Goal: Find specific page/section: Find specific page/section

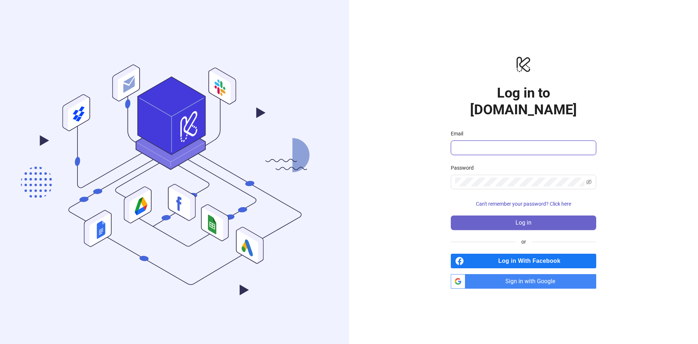
type input "**********"
click at [569, 216] on button "Log in" at bounding box center [523, 222] width 145 height 15
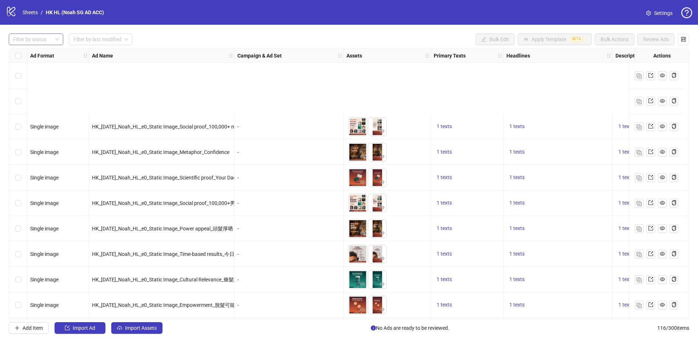
scroll to position [109, 0]
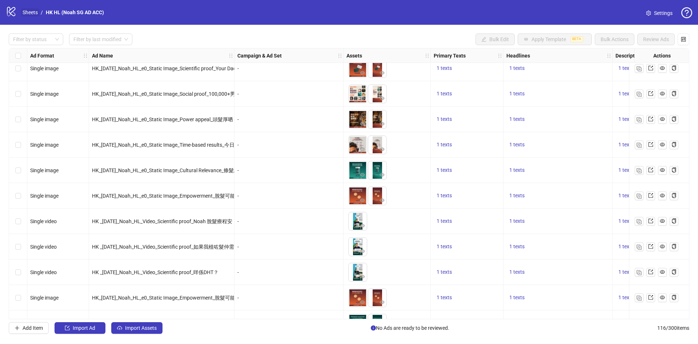
click at [27, 14] on link "Sheets" at bounding box center [30, 12] width 18 height 8
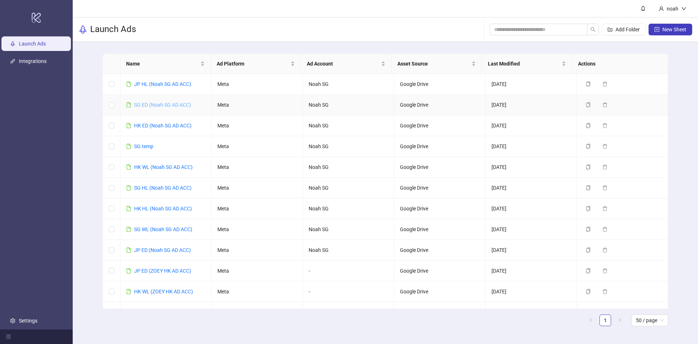
click at [157, 105] on link "SG ED (Noah SG AD ACC)" at bounding box center [162, 105] width 57 height 6
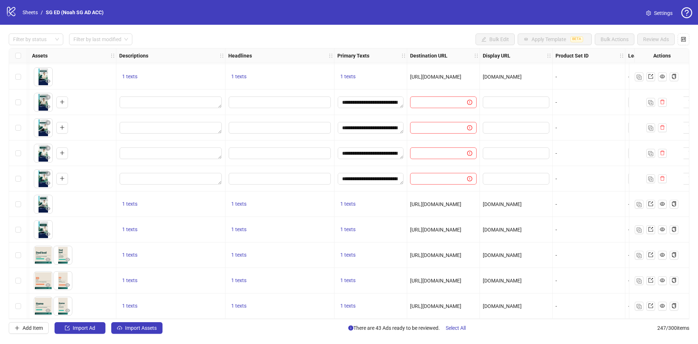
scroll to position [6034, 383]
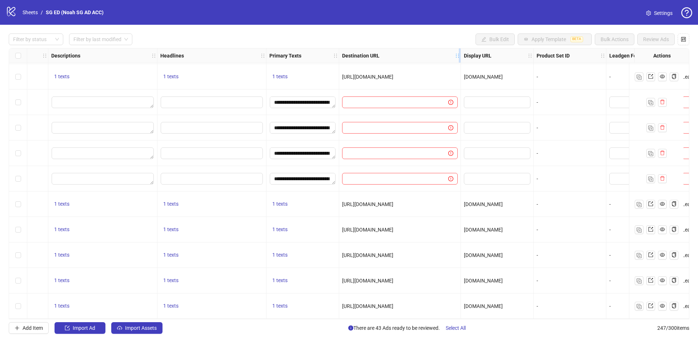
drag, startPoint x: 410, startPoint y: 54, endPoint x: 459, endPoint y: 53, distance: 49.1
click at [459, 53] on icon "holder" at bounding box center [457, 55] width 5 height 5
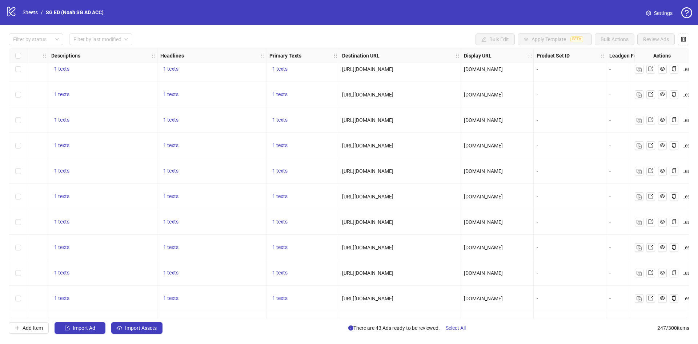
scroll to position [5198, 383]
drag, startPoint x: 343, startPoint y: 197, endPoint x: 436, endPoint y: 197, distance: 93.5
click at [436, 197] on div "[URL][DOMAIN_NAME]" at bounding box center [400, 197] width 116 height 8
copy span "[URL][DOMAIN_NAME]"
click at [374, 166] on div "[URL][DOMAIN_NAME]" at bounding box center [400, 171] width 122 height 25
